Goal: Find specific page/section: Find specific page/section

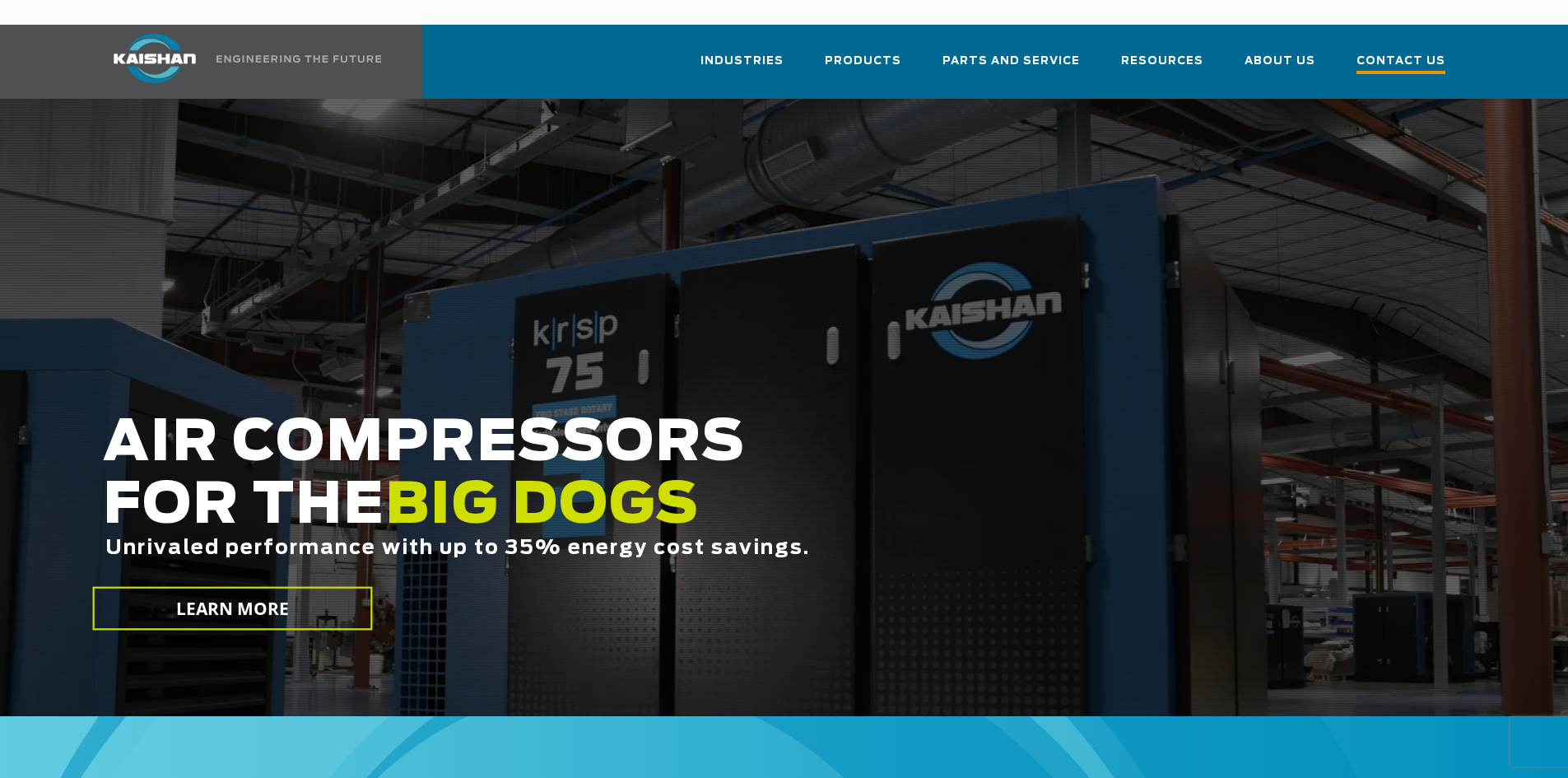
click at [1389, 51] on span "Contact Us" at bounding box center [1401, 63] width 89 height 22
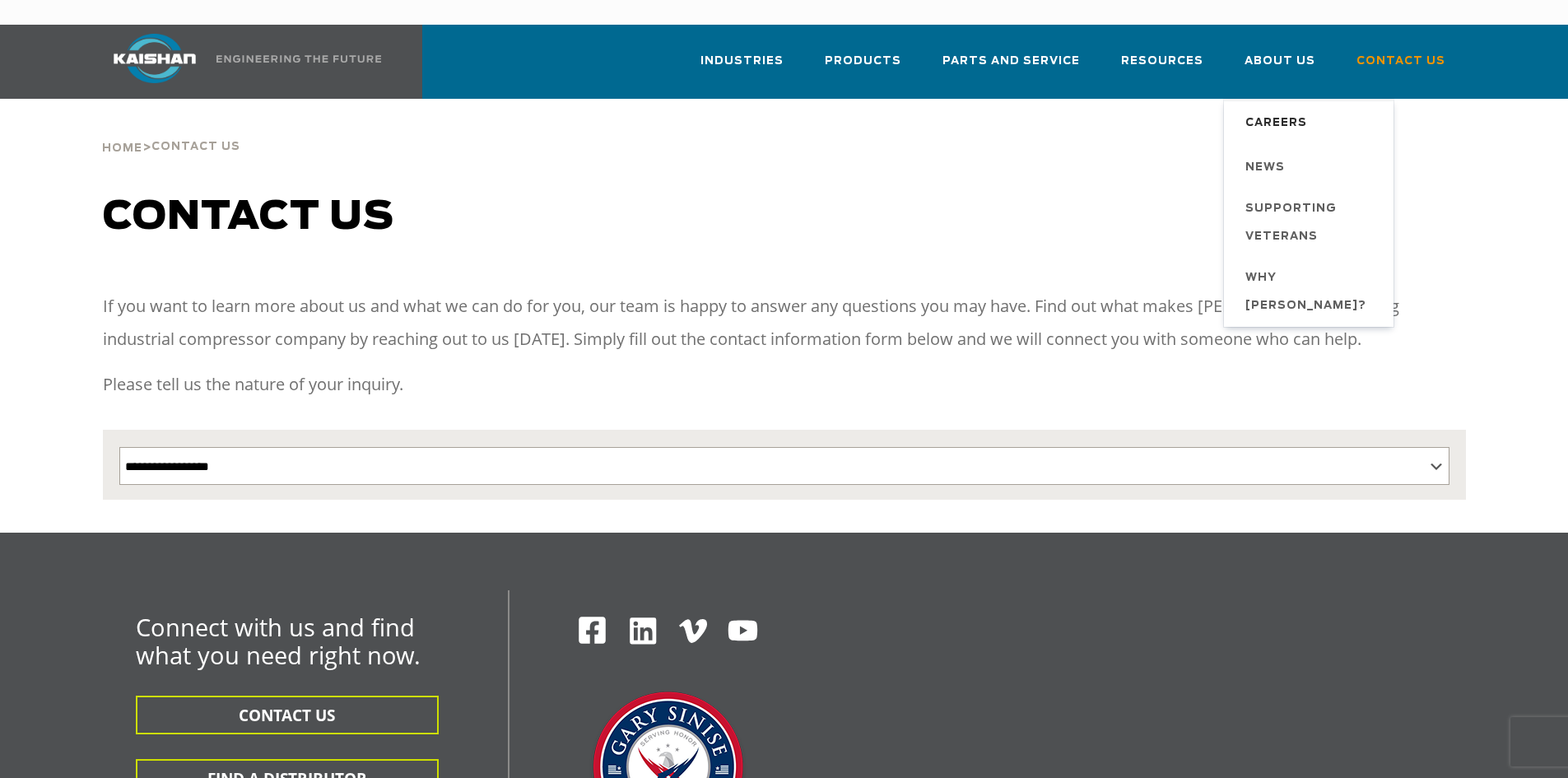
click at [1272, 109] on span "Careers" at bounding box center [1276, 123] width 62 height 28
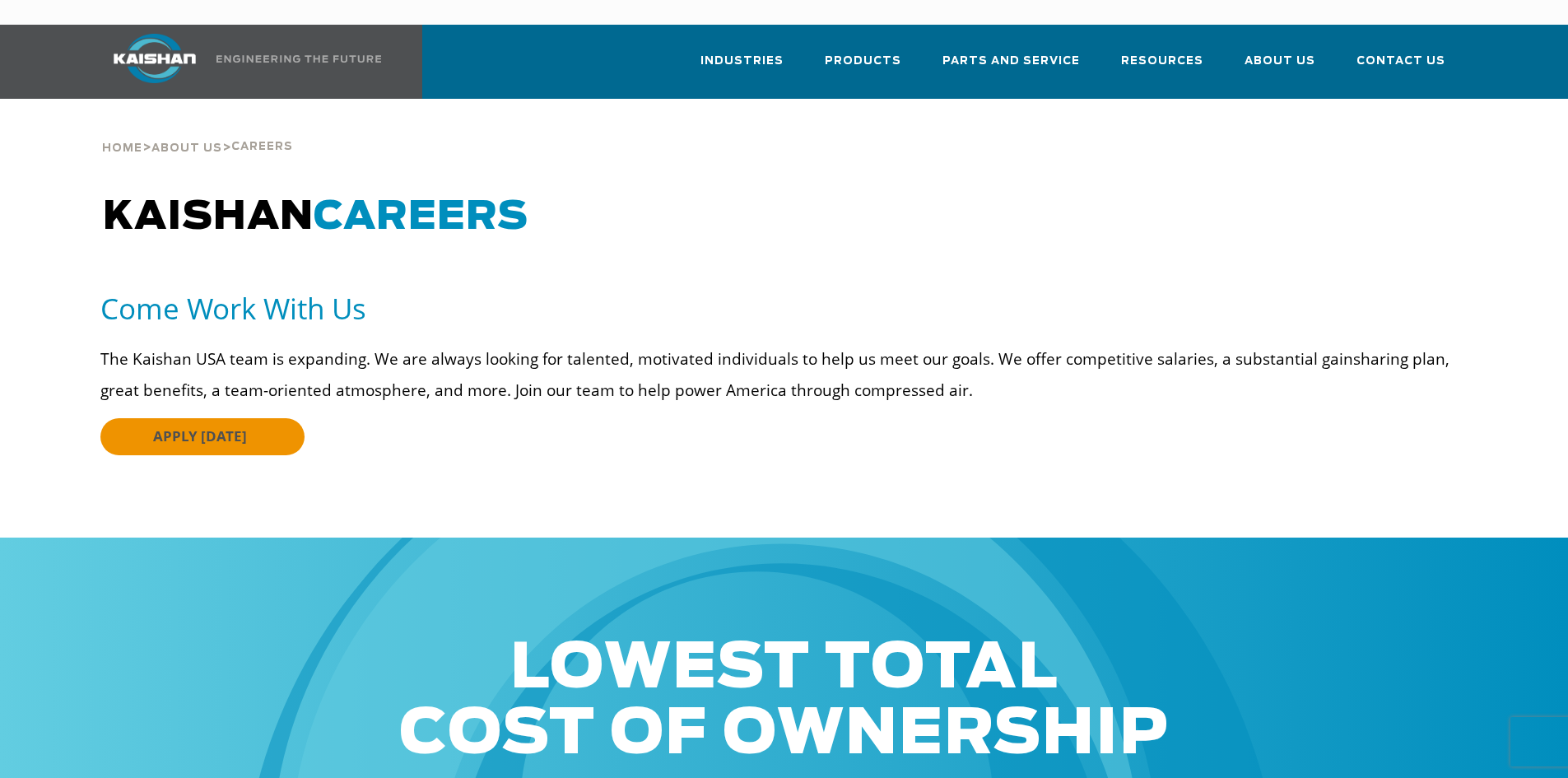
click at [217, 427] on span "APPLY TODAY" at bounding box center [200, 436] width 94 height 19
